Goal: Task Accomplishment & Management: Manage account settings

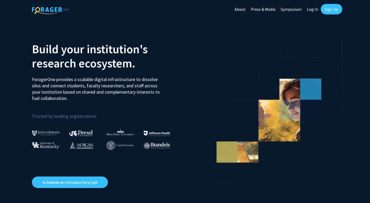
click at [315, 9] on link "Log In" at bounding box center [312, 9] width 16 height 18
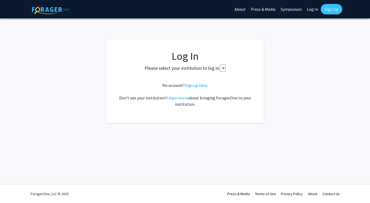
select select
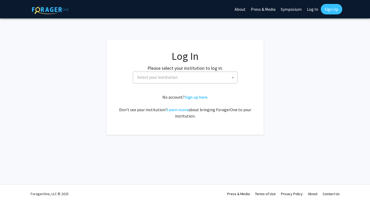
click at [194, 79] on span "Select your institution" at bounding box center [186, 77] width 102 height 11
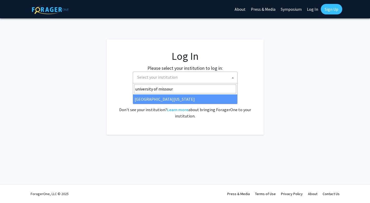
type input "university of missour"
select select "33"
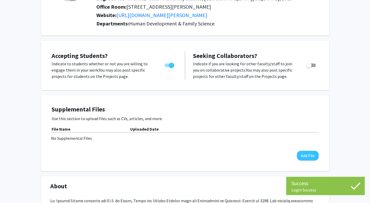
scroll to position [79, 0]
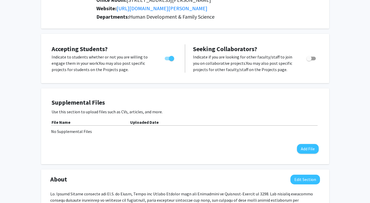
click at [309, 59] on span "Toggle" at bounding box center [308, 58] width 5 height 5
click at [309, 60] on input "Toggle" at bounding box center [309, 60] width 0 height 0
checkbox input "true"
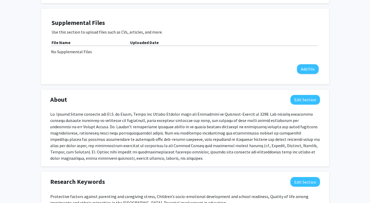
scroll to position [150, 0]
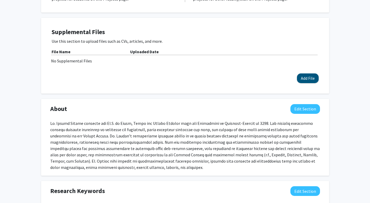
click at [306, 79] on button "Add File" at bounding box center [308, 78] width 22 height 10
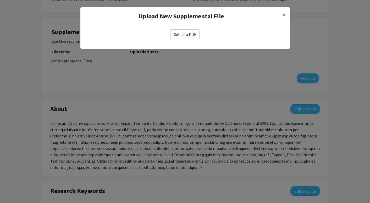
click at [191, 35] on label "Select a PDF" at bounding box center [184, 34] width 29 height 10
click at [0, 0] on input "Select a PDF" at bounding box center [0, 0] width 0 height 0
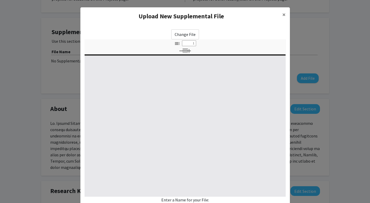
select select "custom"
type input "0"
select select "custom"
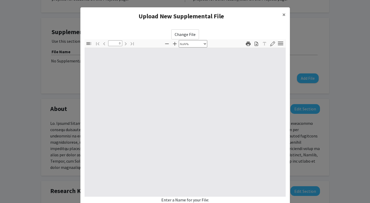
type input "1"
select select "auto"
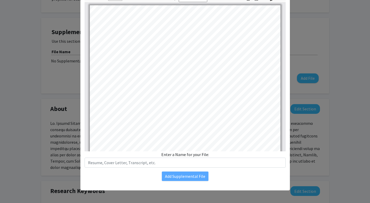
scroll to position [45, 0]
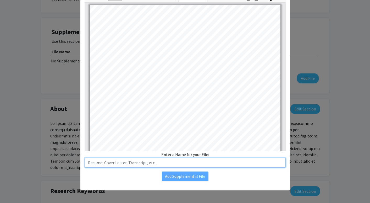
click at [184, 163] on input "text" at bounding box center [185, 162] width 201 height 10
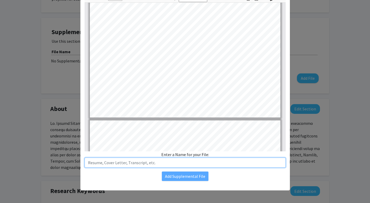
type input "6"
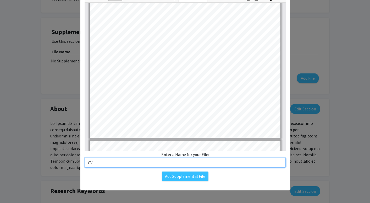
scroll to position [1362, 0]
type input "CV"
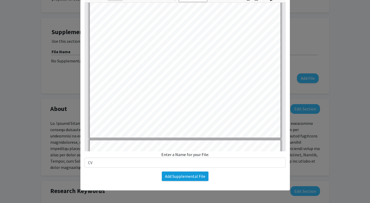
click at [187, 178] on button "Add Supplemental File" at bounding box center [185, 175] width 47 height 9
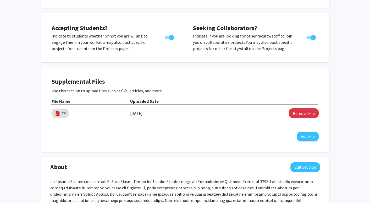
scroll to position [105, 0]
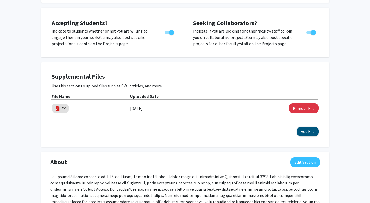
click at [306, 136] on button "Add File" at bounding box center [308, 131] width 22 height 10
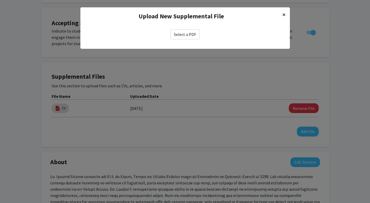
click at [282, 14] on span "×" at bounding box center [283, 14] width 3 height 8
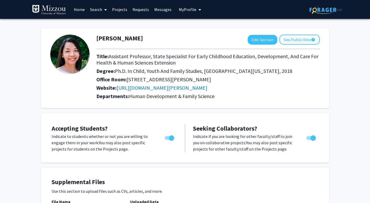
scroll to position [0, 0]
click at [292, 41] on button "See Public View help" at bounding box center [299, 40] width 40 height 10
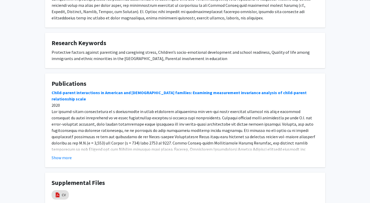
scroll to position [159, 0]
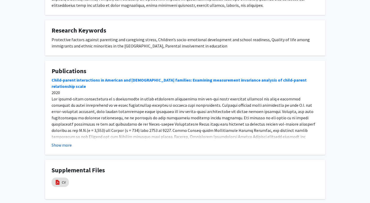
click at [63, 145] on button "Show more" at bounding box center [62, 145] width 20 height 6
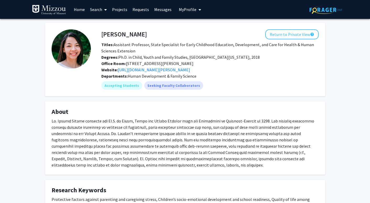
scroll to position [0, 0]
click at [274, 38] on button "Return to Private View help" at bounding box center [291, 34] width 53 height 10
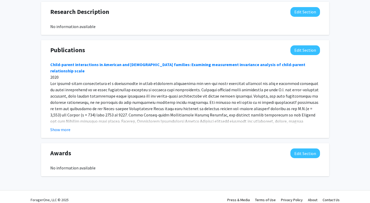
scroll to position [382, 0]
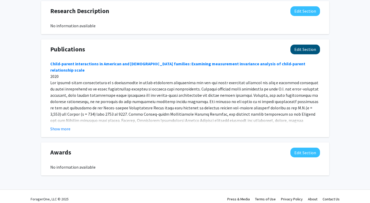
click at [305, 47] on button "Edit Section" at bounding box center [305, 50] width 30 height 10
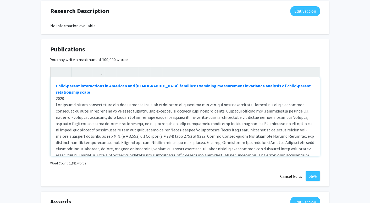
click at [260, 118] on div "Child-parent interactions in American and [DEMOGRAPHIC_DATA] families: Examinin…" at bounding box center [185, 116] width 269 height 79
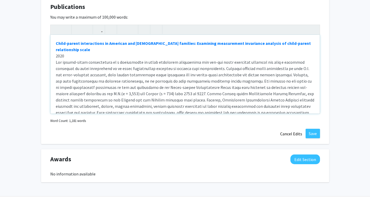
scroll to position [424, 0]
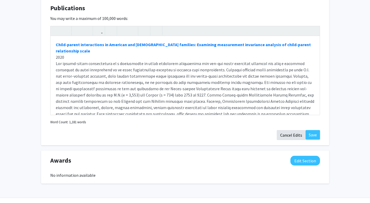
click at [293, 133] on button "Cancel Edits" at bounding box center [291, 135] width 29 height 10
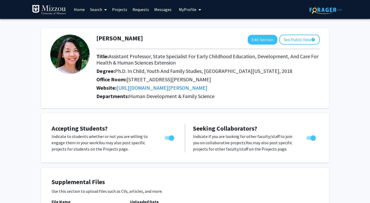
scroll to position [0, 0]
click at [80, 8] on link "Home" at bounding box center [79, 9] width 16 height 18
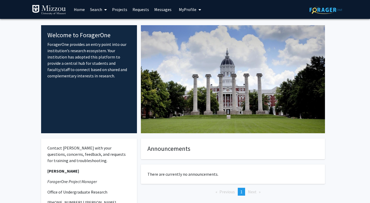
click at [118, 10] on link "Projects" at bounding box center [119, 9] width 20 height 18
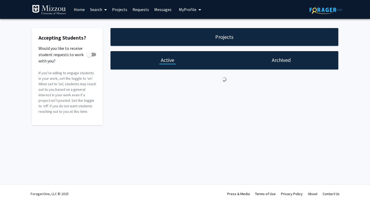
checkbox input "true"
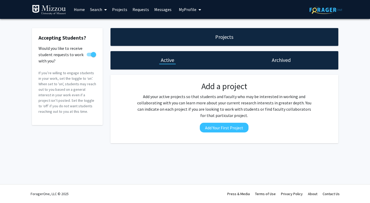
click at [141, 10] on link "Requests" at bounding box center [141, 9] width 22 height 18
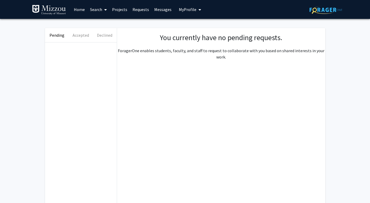
click at [162, 11] on link "Messages" at bounding box center [163, 9] width 23 height 18
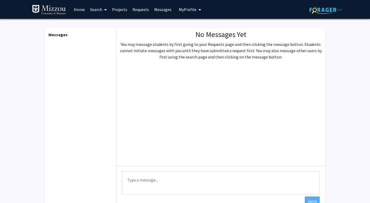
click at [183, 11] on span "My Profile" at bounding box center [188, 9] width 18 height 5
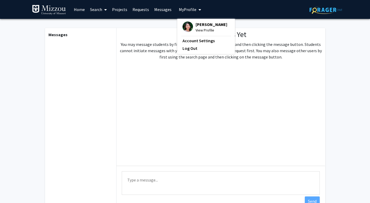
click at [105, 10] on icon at bounding box center [105, 10] width 3 height 4
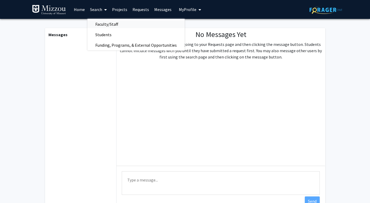
click at [108, 24] on span "Faculty/Staff" at bounding box center [106, 24] width 38 height 10
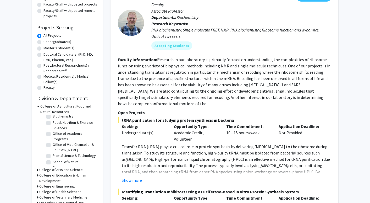
scroll to position [32, 0]
click at [37, 176] on icon at bounding box center [37, 174] width 1 height 5
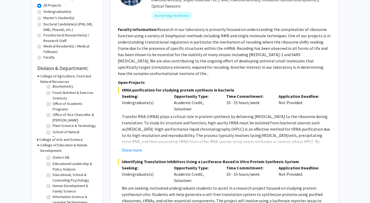
scroll to position [100, 0]
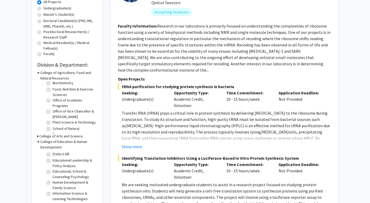
click at [53, 155] on label "(Select All)" at bounding box center [61, 153] width 17 height 5
click at [53, 154] on input "(Select All)" at bounding box center [54, 152] width 3 height 3
checkbox input "true"
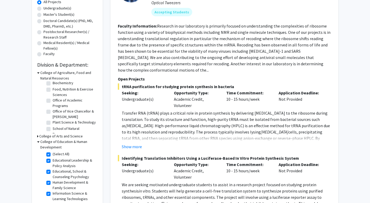
checkbox input "true"
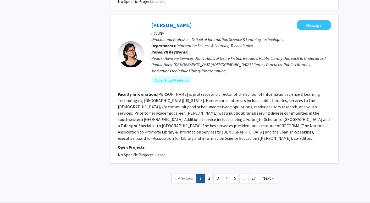
scroll to position [1253, 0]
click at [209, 174] on link "2" at bounding box center [209, 178] width 9 height 9
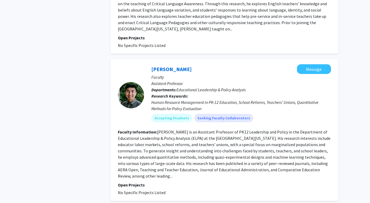
scroll to position [1290, 0]
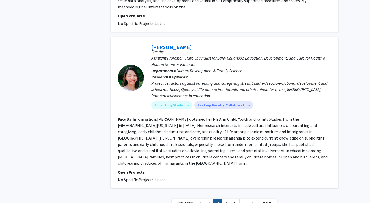
scroll to position [1168, 0]
